Goal: Information Seeking & Learning: Learn about a topic

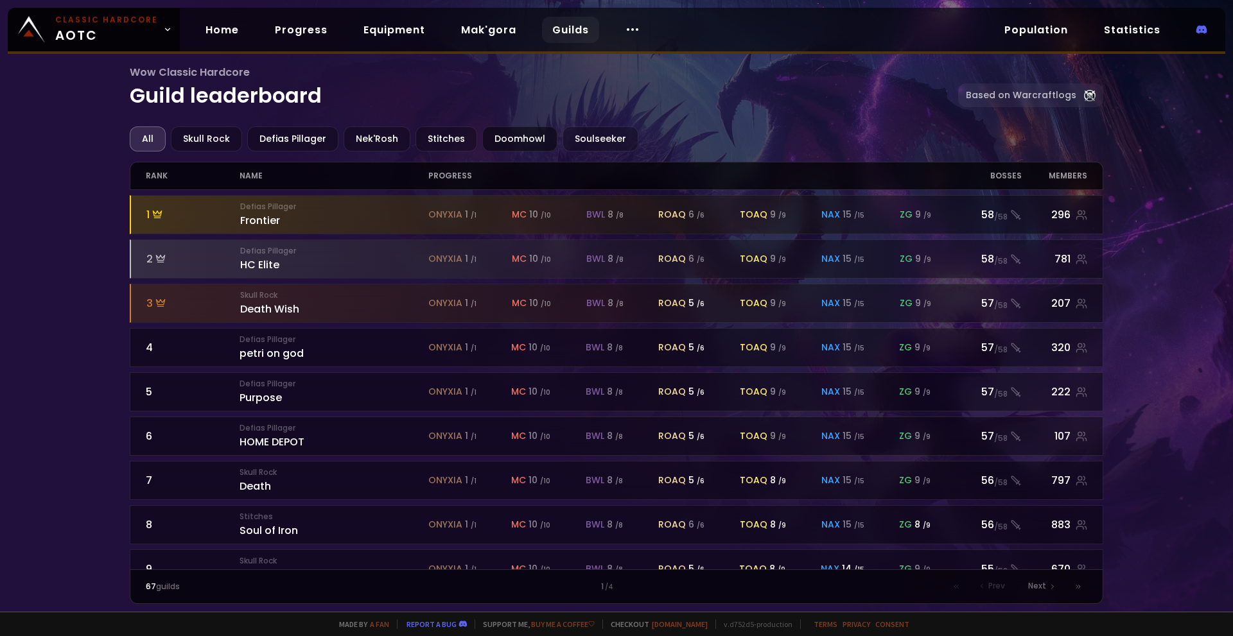
click at [502, 139] on div "Doomhowl" at bounding box center [519, 138] width 75 height 25
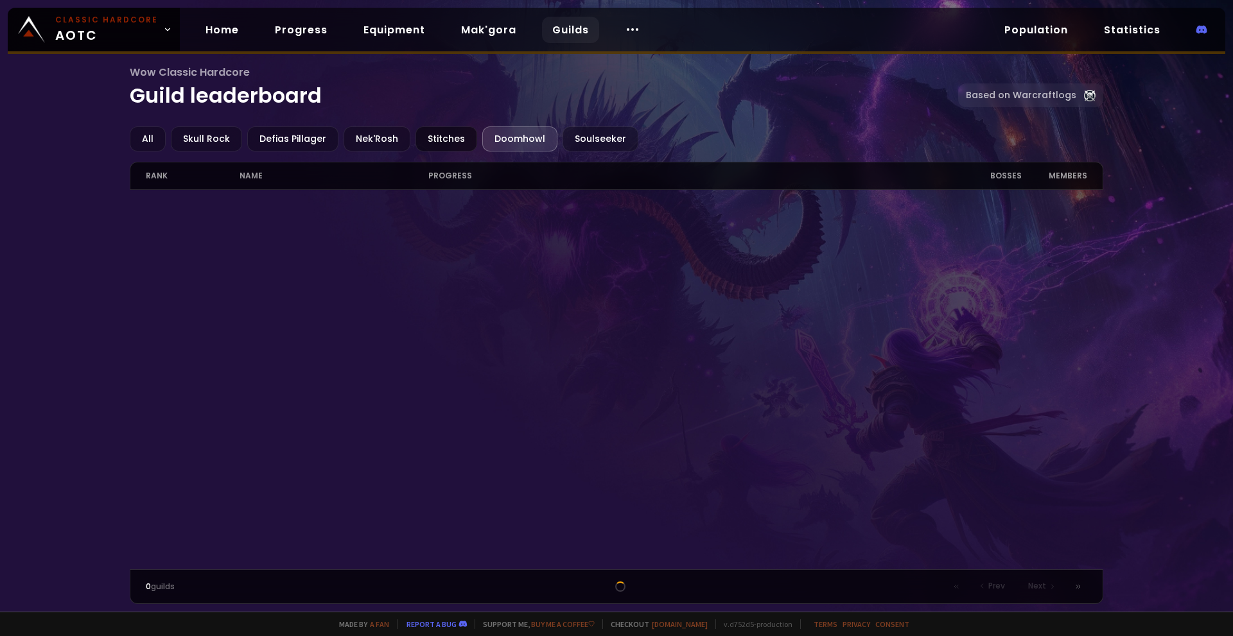
click at [433, 130] on div "Stitches" at bounding box center [446, 138] width 62 height 25
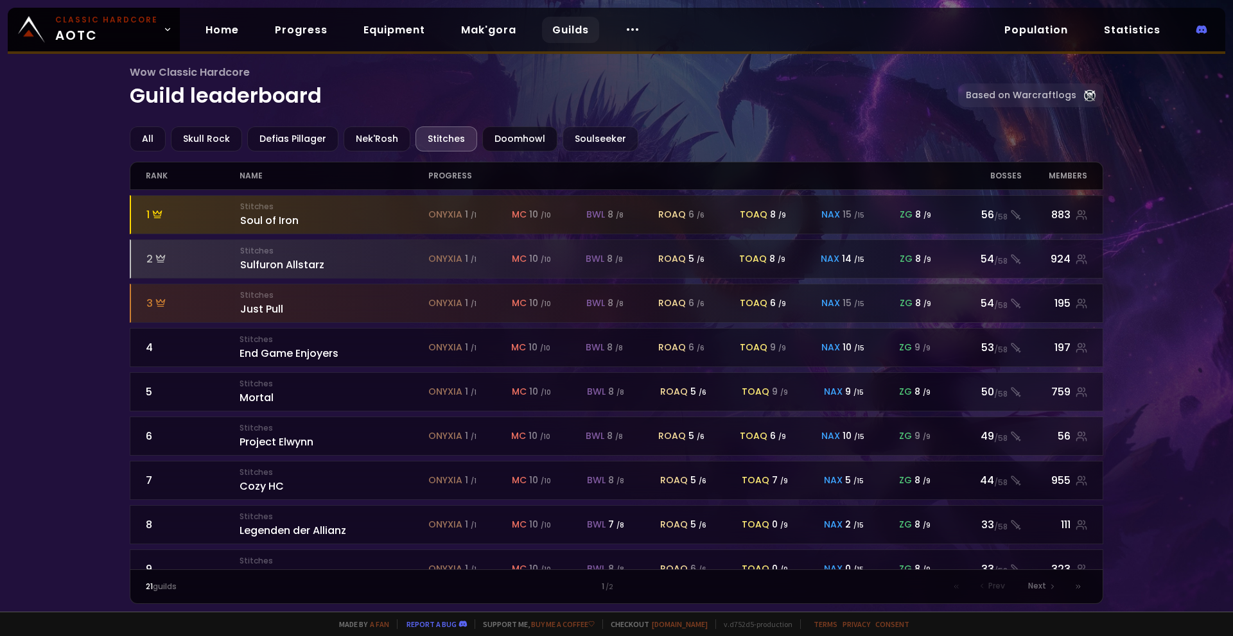
click at [488, 139] on div "Doomhowl" at bounding box center [519, 138] width 75 height 25
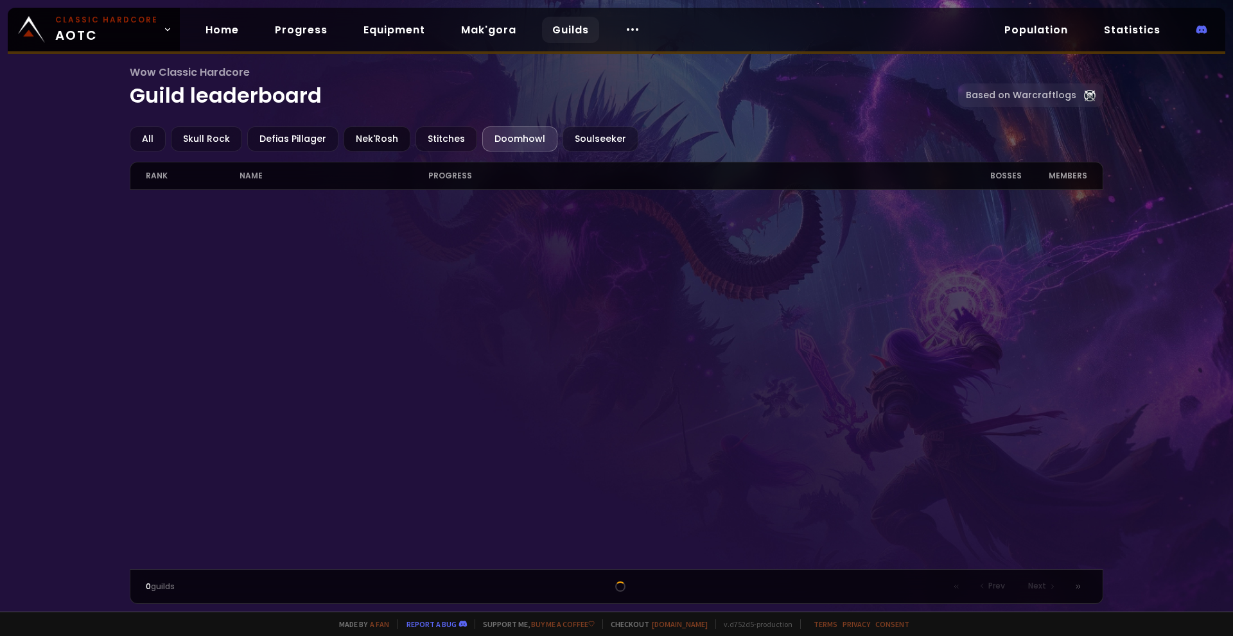
click at [367, 139] on div "Nek'Rosh" at bounding box center [377, 138] width 67 height 25
click at [574, 134] on div "Soulseeker" at bounding box center [600, 138] width 76 height 25
click at [199, 144] on div "Skull Rock" at bounding box center [206, 138] width 71 height 25
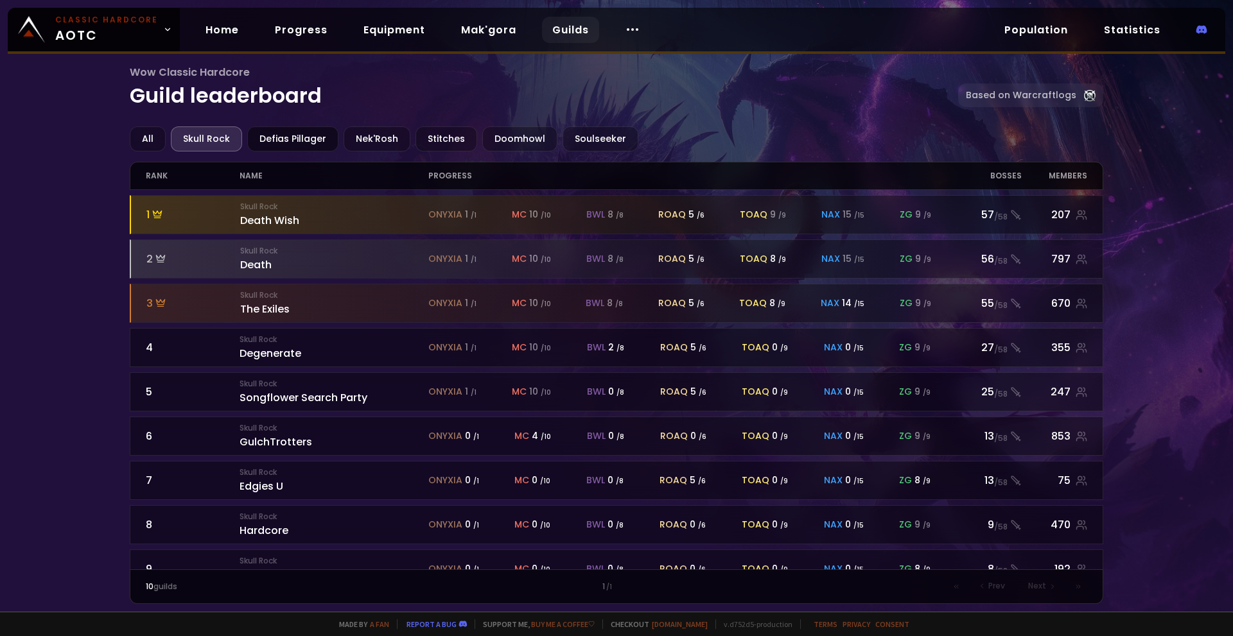
click at [282, 141] on div "Defias Pillager" at bounding box center [292, 138] width 91 height 25
